Goal: Find specific page/section: Find specific page/section

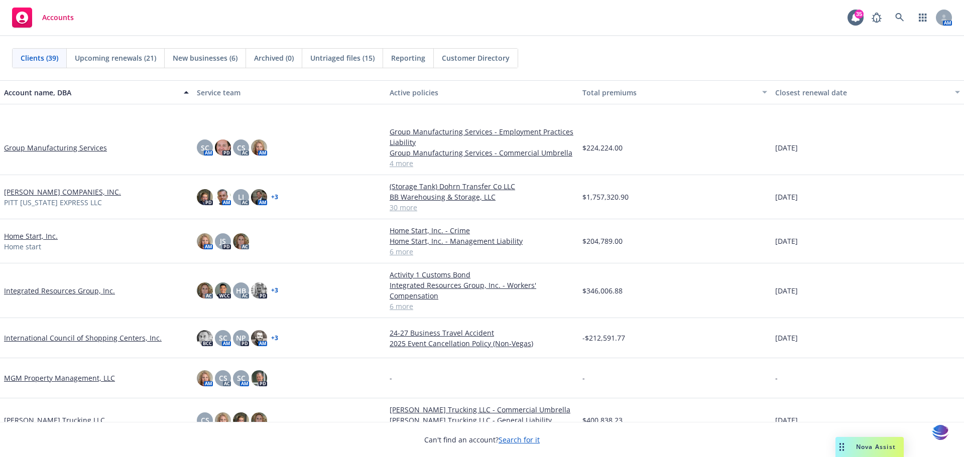
scroll to position [721, 0]
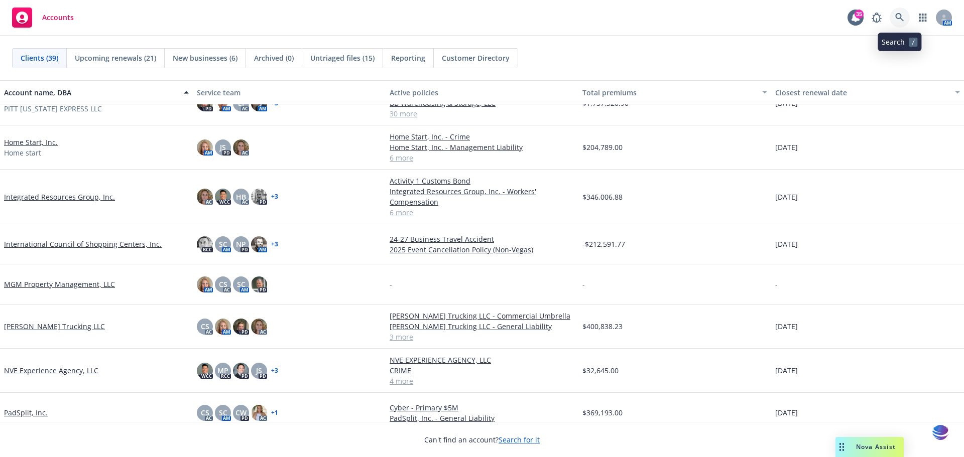
click at [898, 24] on link at bounding box center [900, 18] width 20 height 20
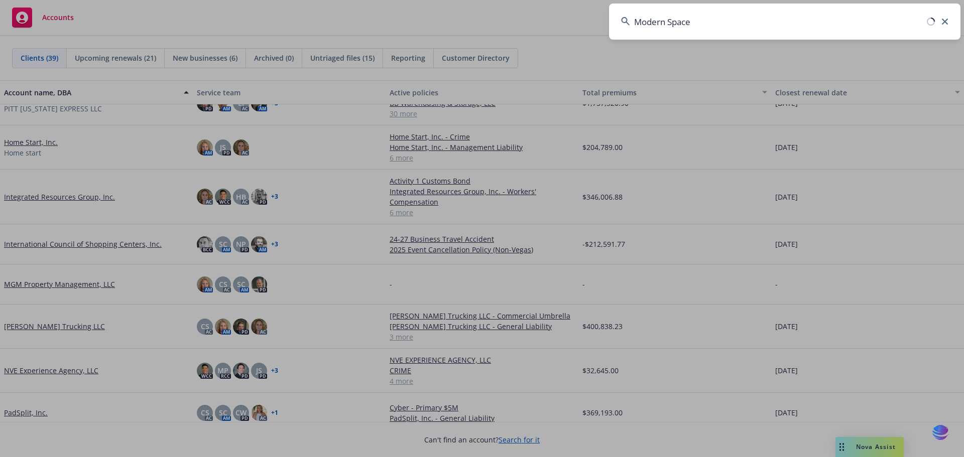
type input "Modern Space"
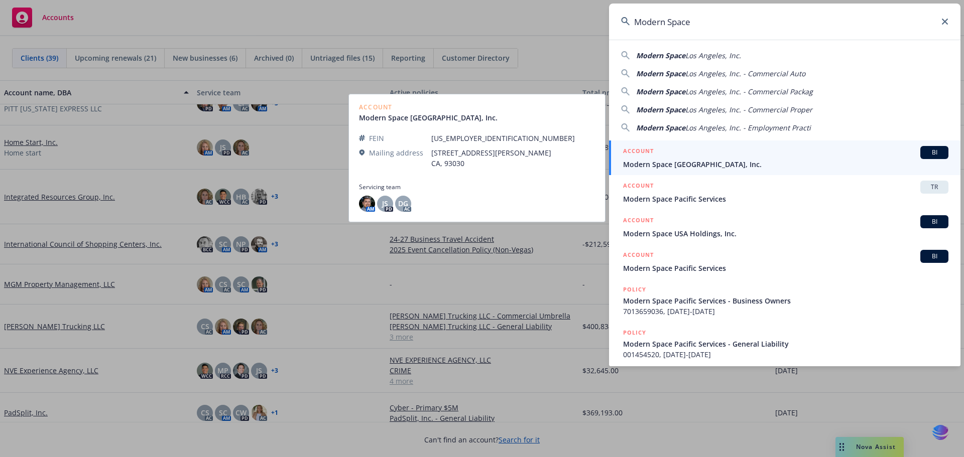
click at [699, 162] on span "Modern Space [GEOGRAPHIC_DATA], Inc." at bounding box center [785, 164] width 325 height 11
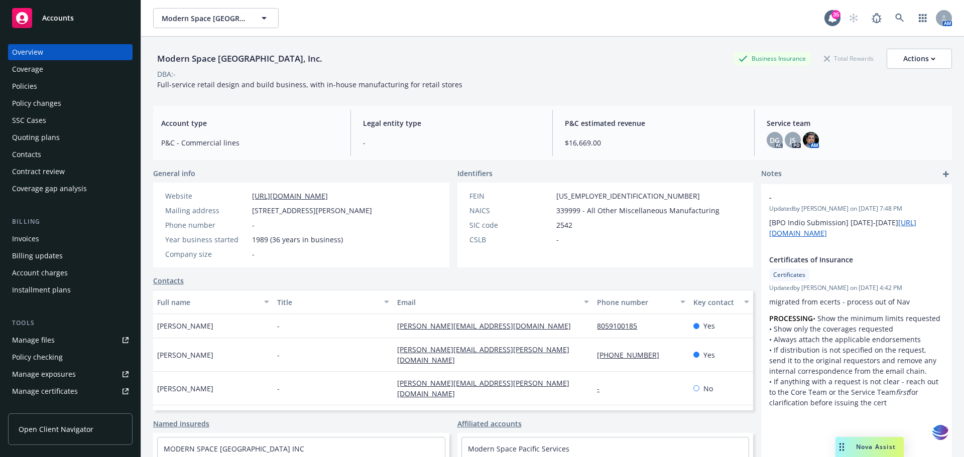
click at [47, 341] on div "Manage files" at bounding box center [33, 340] width 43 height 16
